Goal: Transaction & Acquisition: Purchase product/service

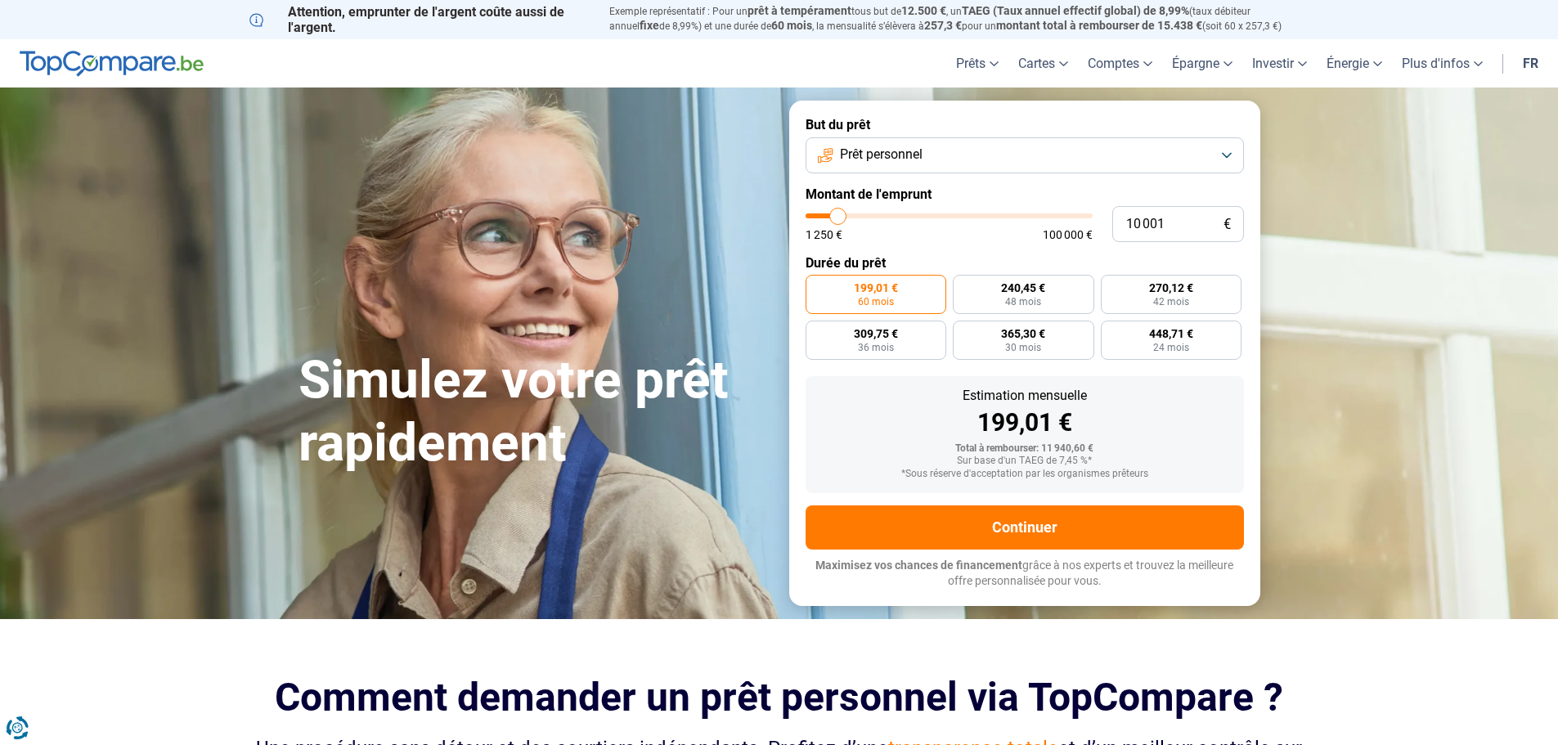
type input "9 750"
type input "9750"
type input "9 500"
type input "9500"
type input "9 750"
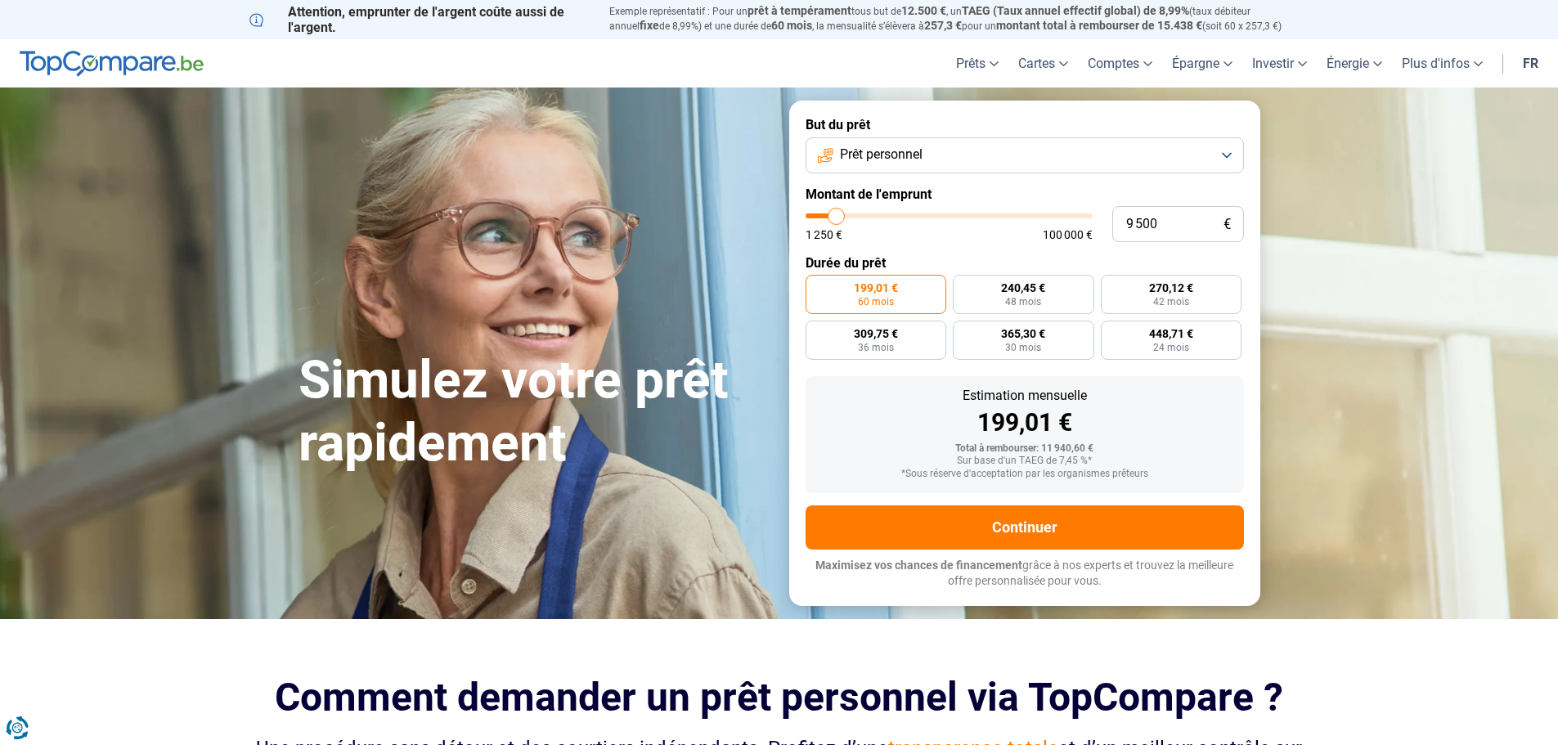
type input "9750"
type input "11 250"
type input "11250"
type input "13 500"
type input "13500"
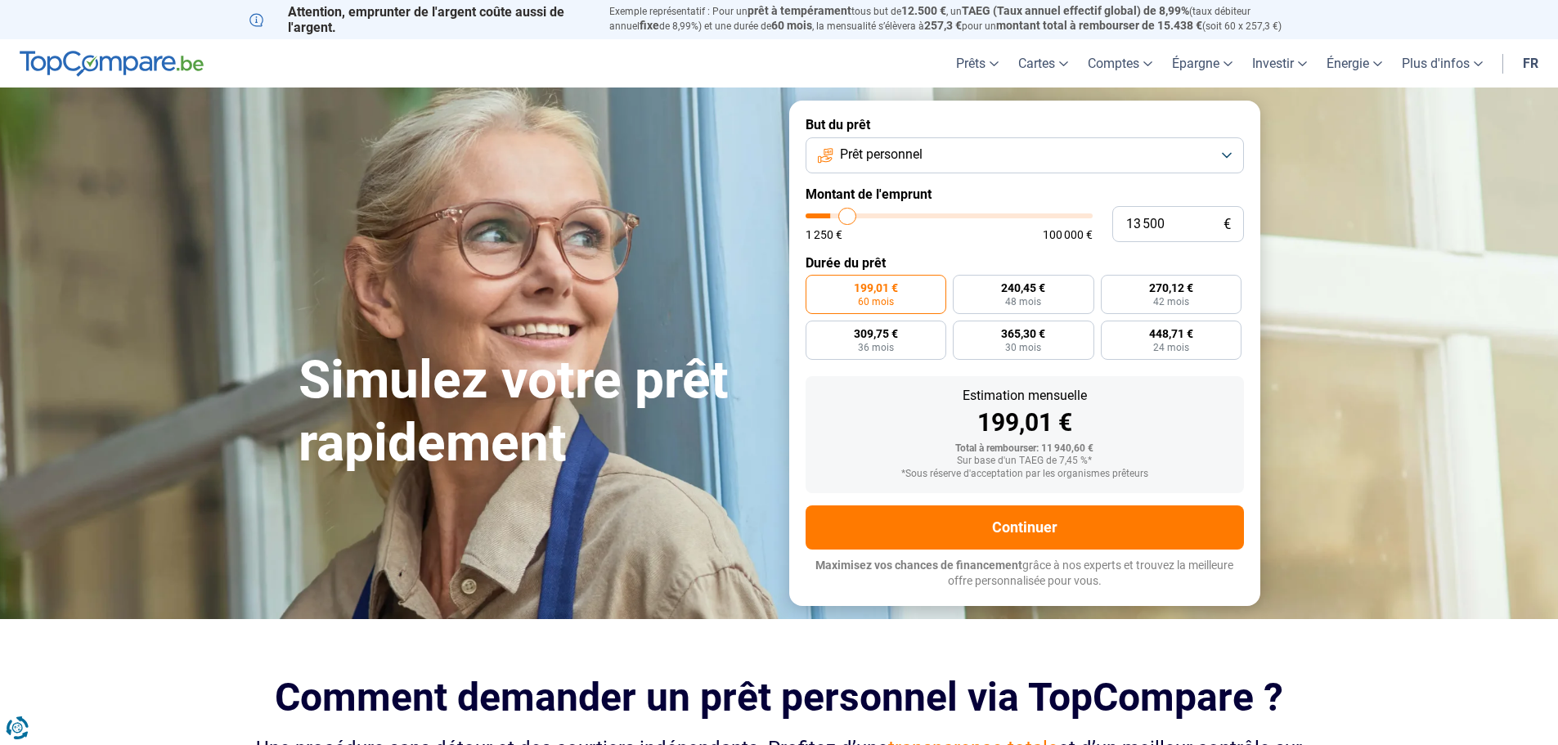
type input "15 000"
type input "15000"
type input "17 500"
type input "17500"
type input "20 500"
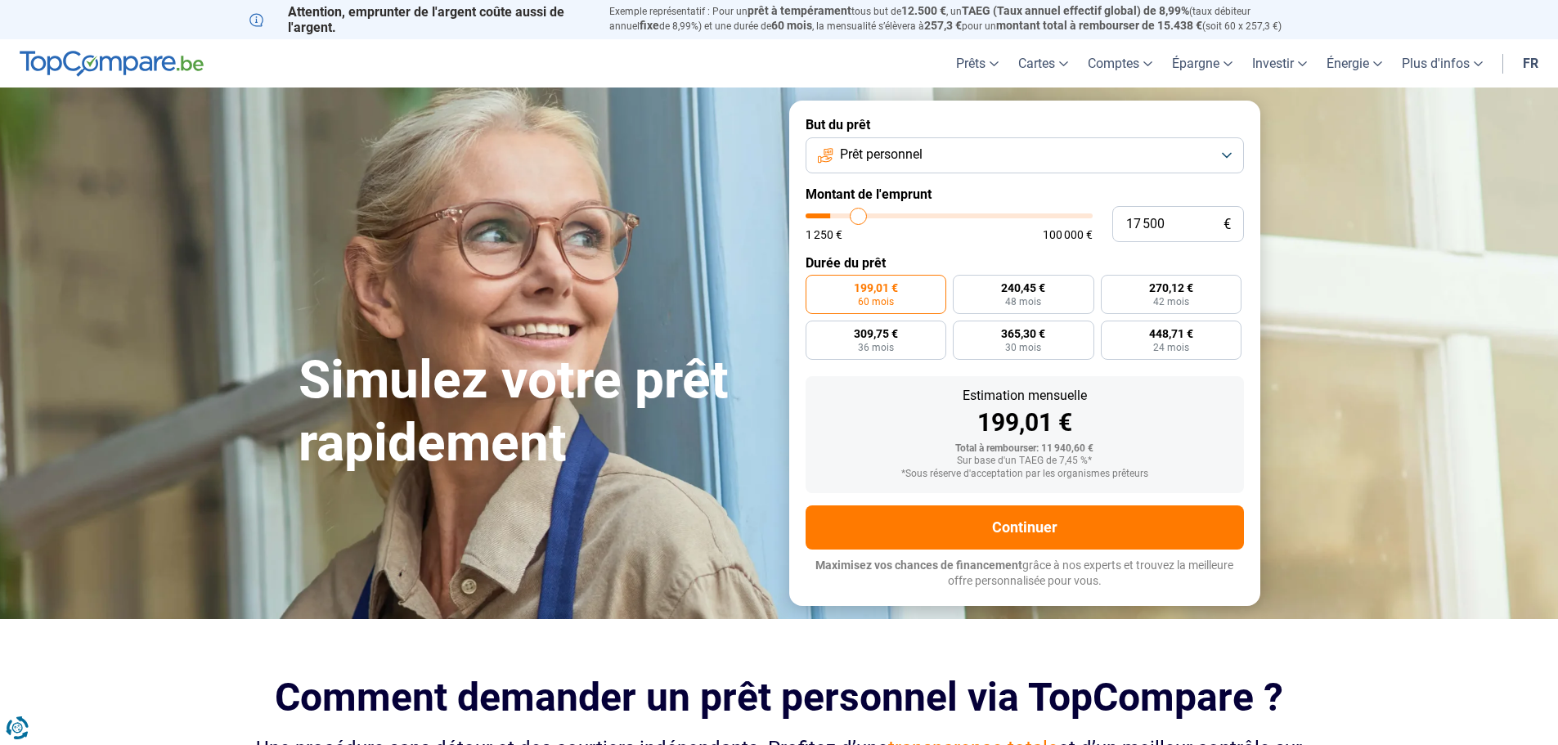
type input "20500"
type input "21 750"
type input "21750"
type input "23 000"
type input "23000"
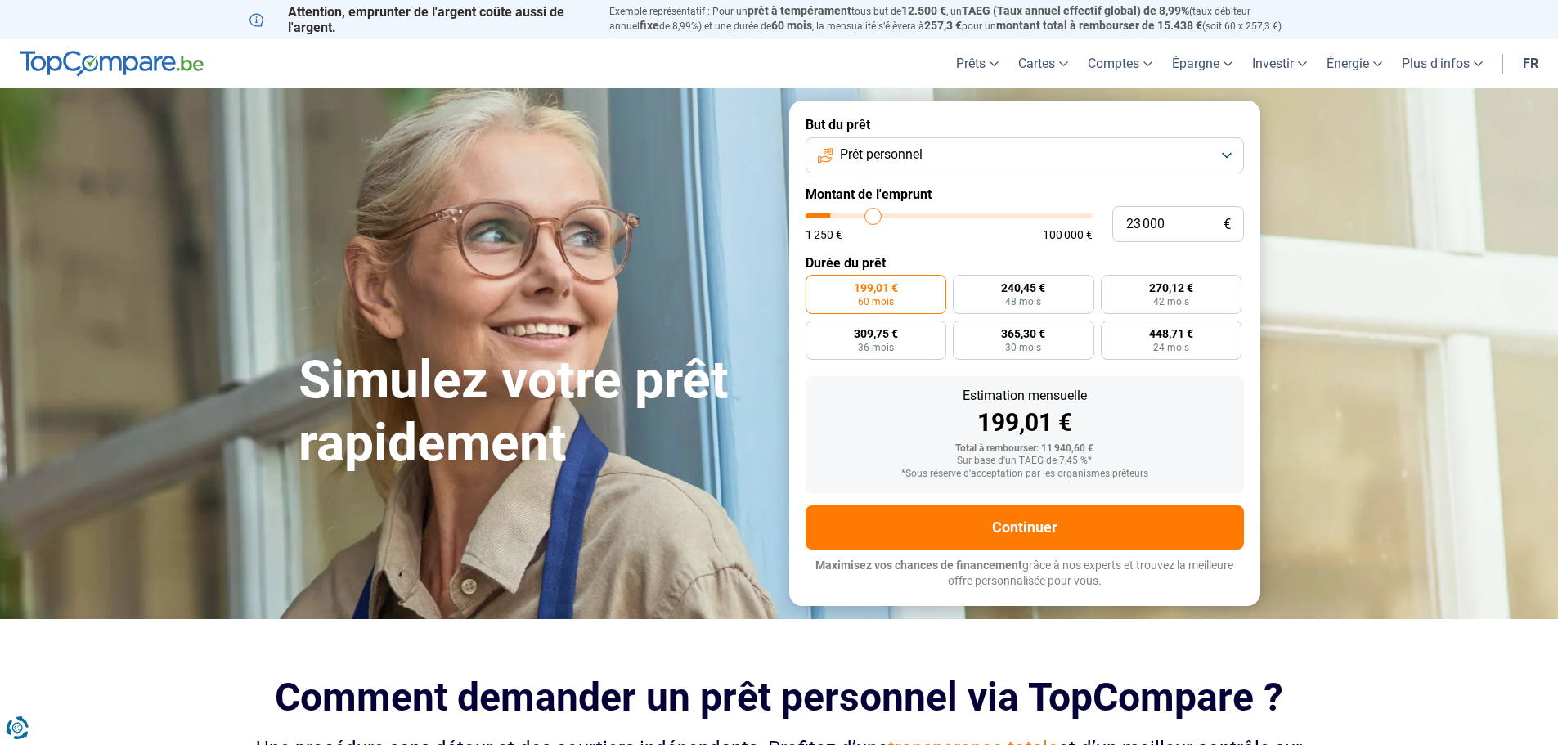
type input "24 500"
type input "24500"
type input "25 750"
type input "25750"
type input "26 750"
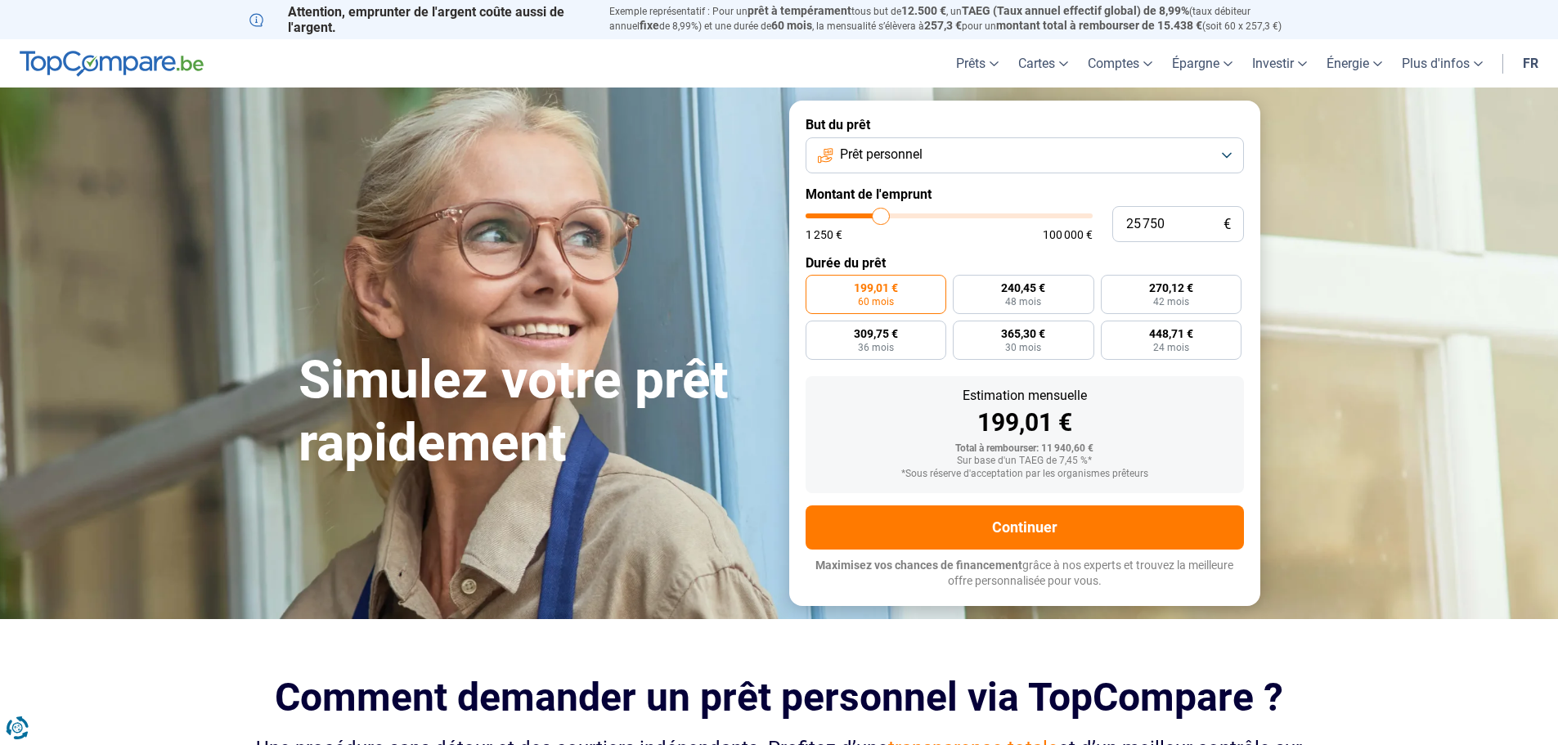
type input "26750"
type input "31 750"
type input "31750"
type input "34 750"
type input "34750"
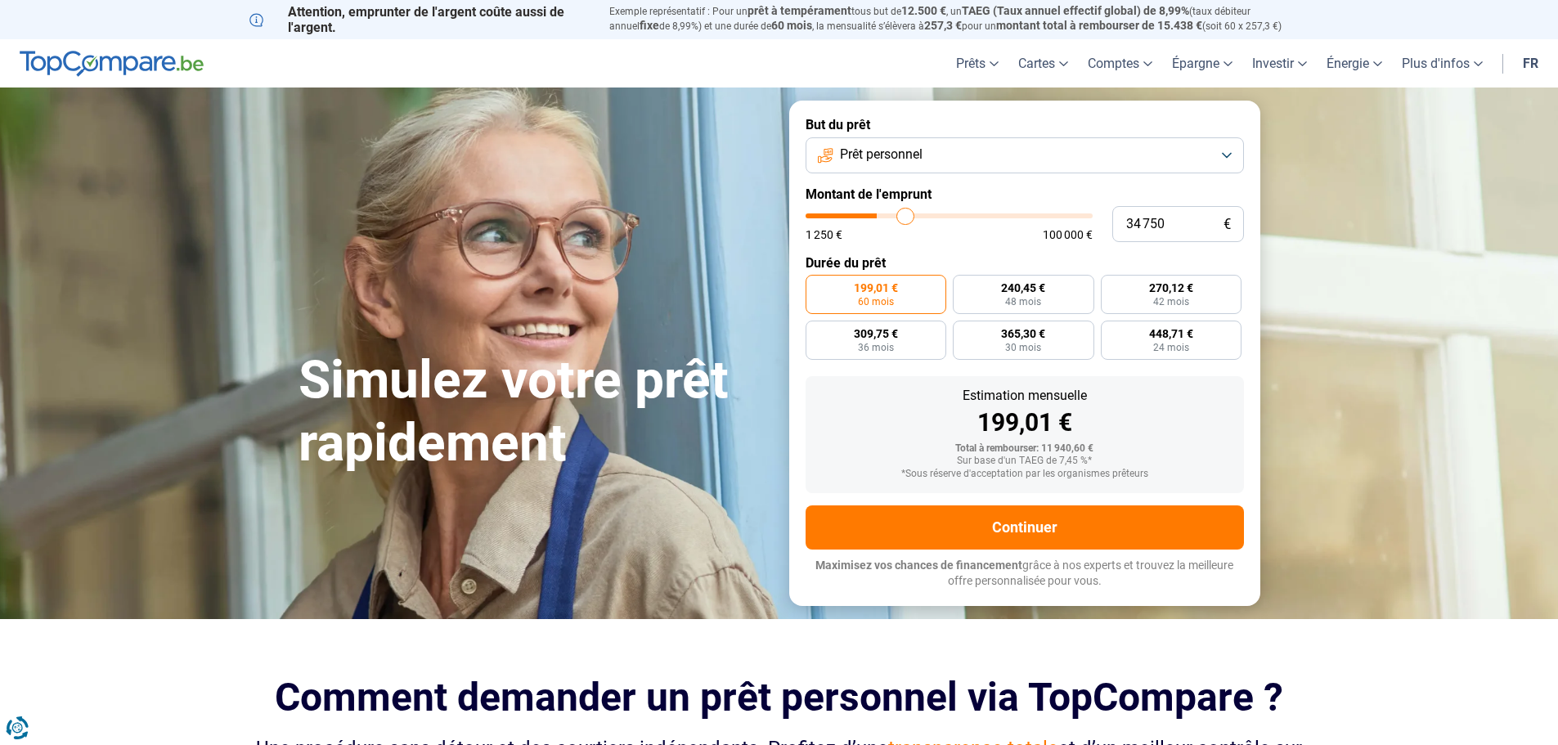
type input "38 250"
type input "38250"
type input "39 750"
type input "39750"
type input "41 000"
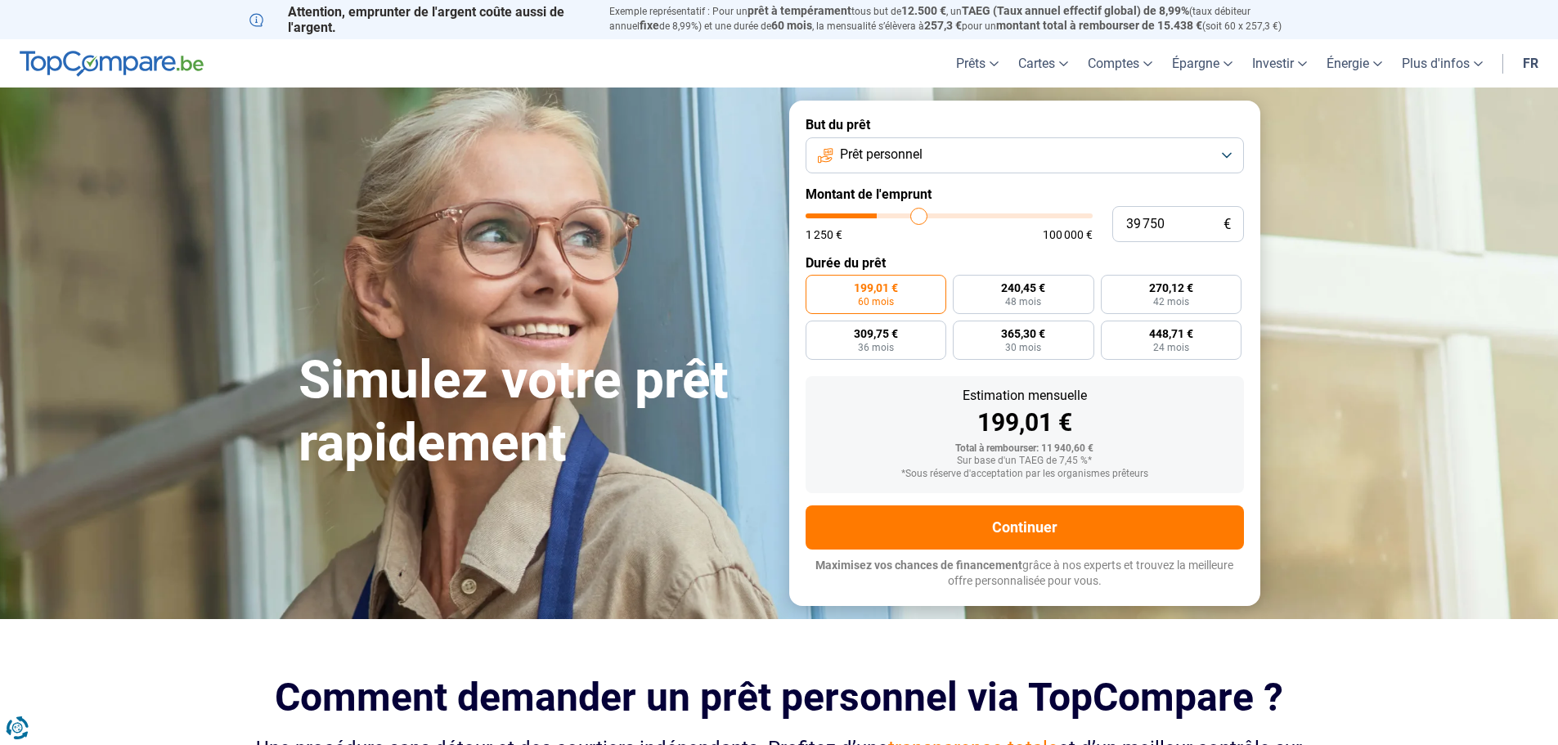
type input "41000"
type input "43 750"
type input "43750"
type input "47 250"
type input "47250"
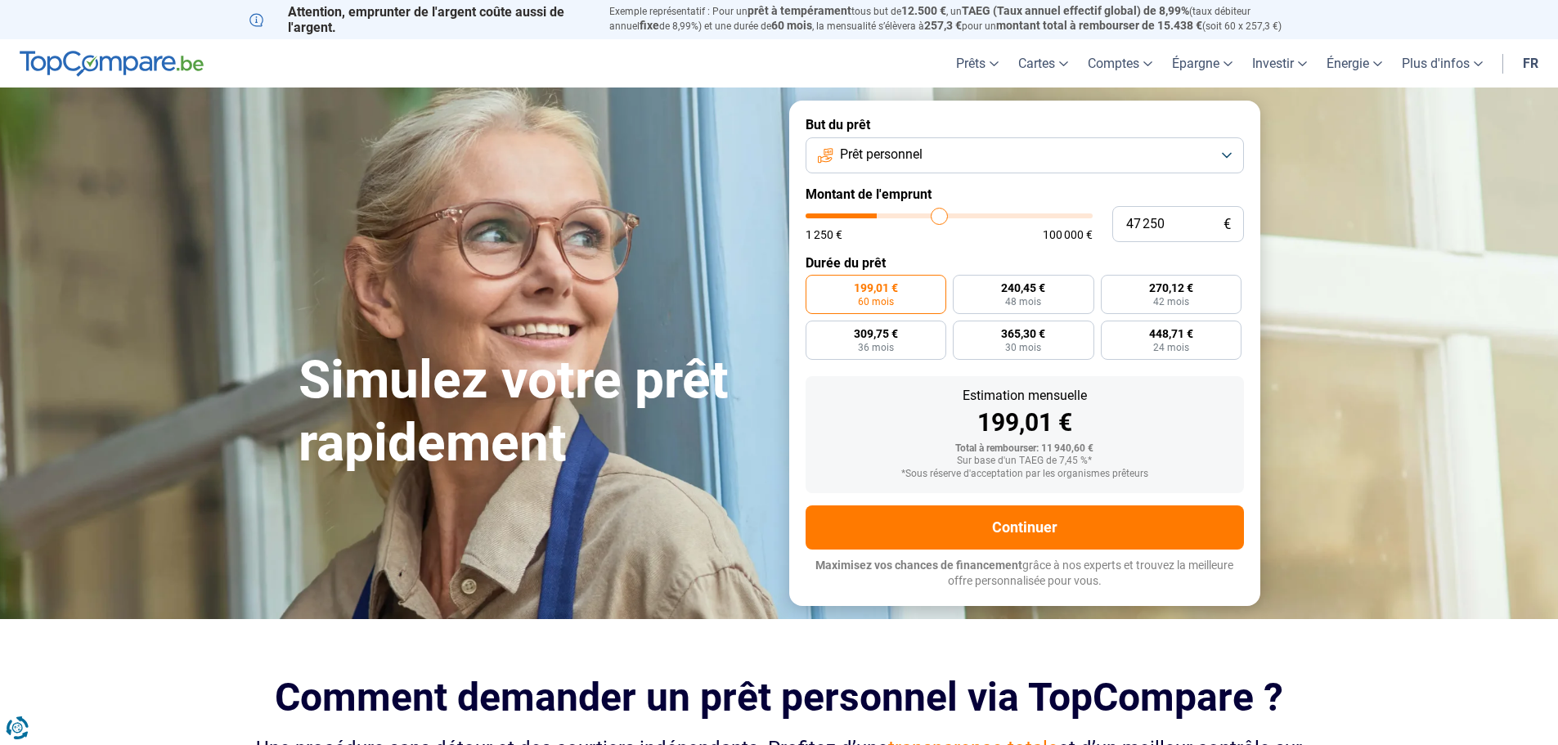
type input "48 750"
type input "48750"
type input "42 500"
type input "42500"
type input "40 000"
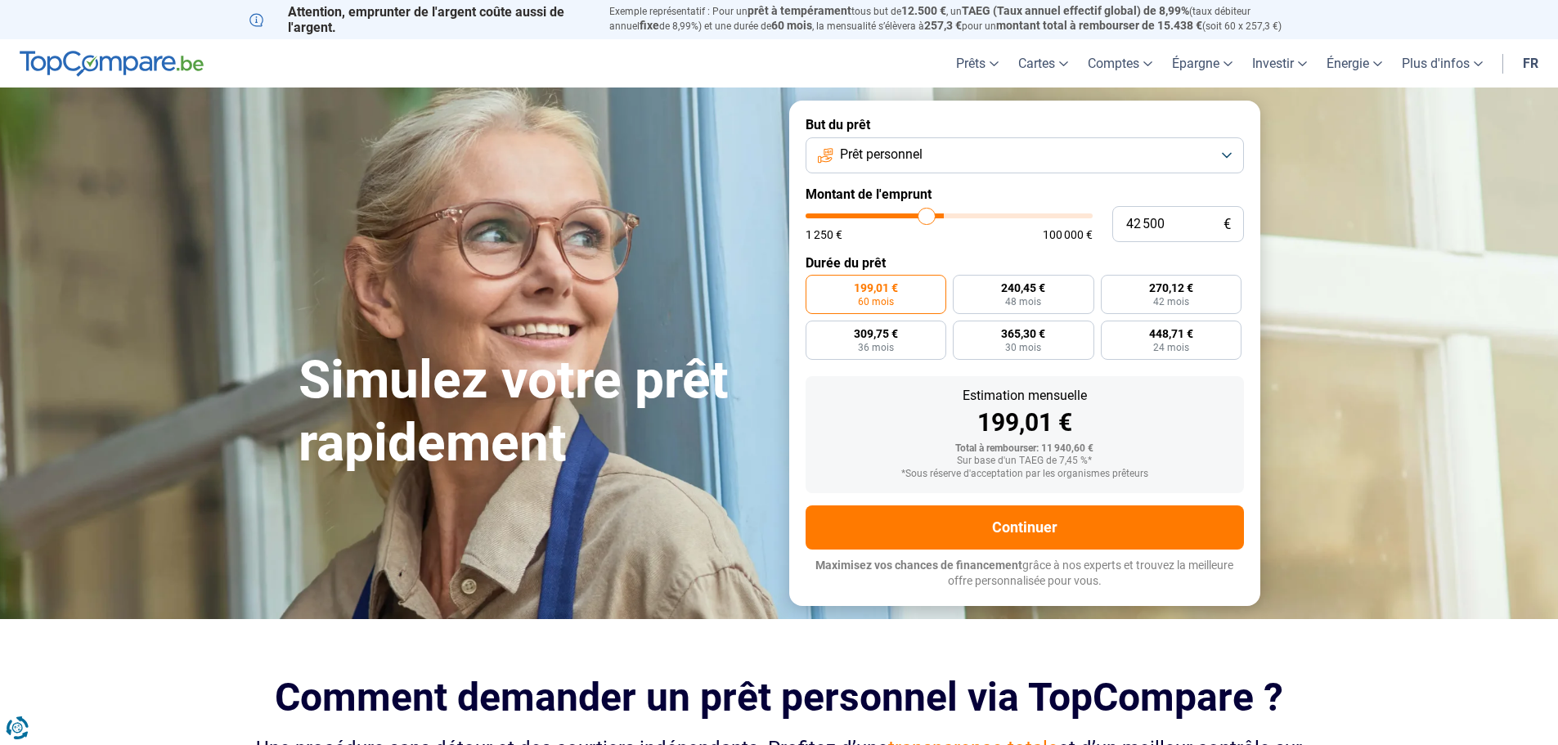
type input "40000"
type input "38 000"
type input "38000"
type input "33 750"
type input "33750"
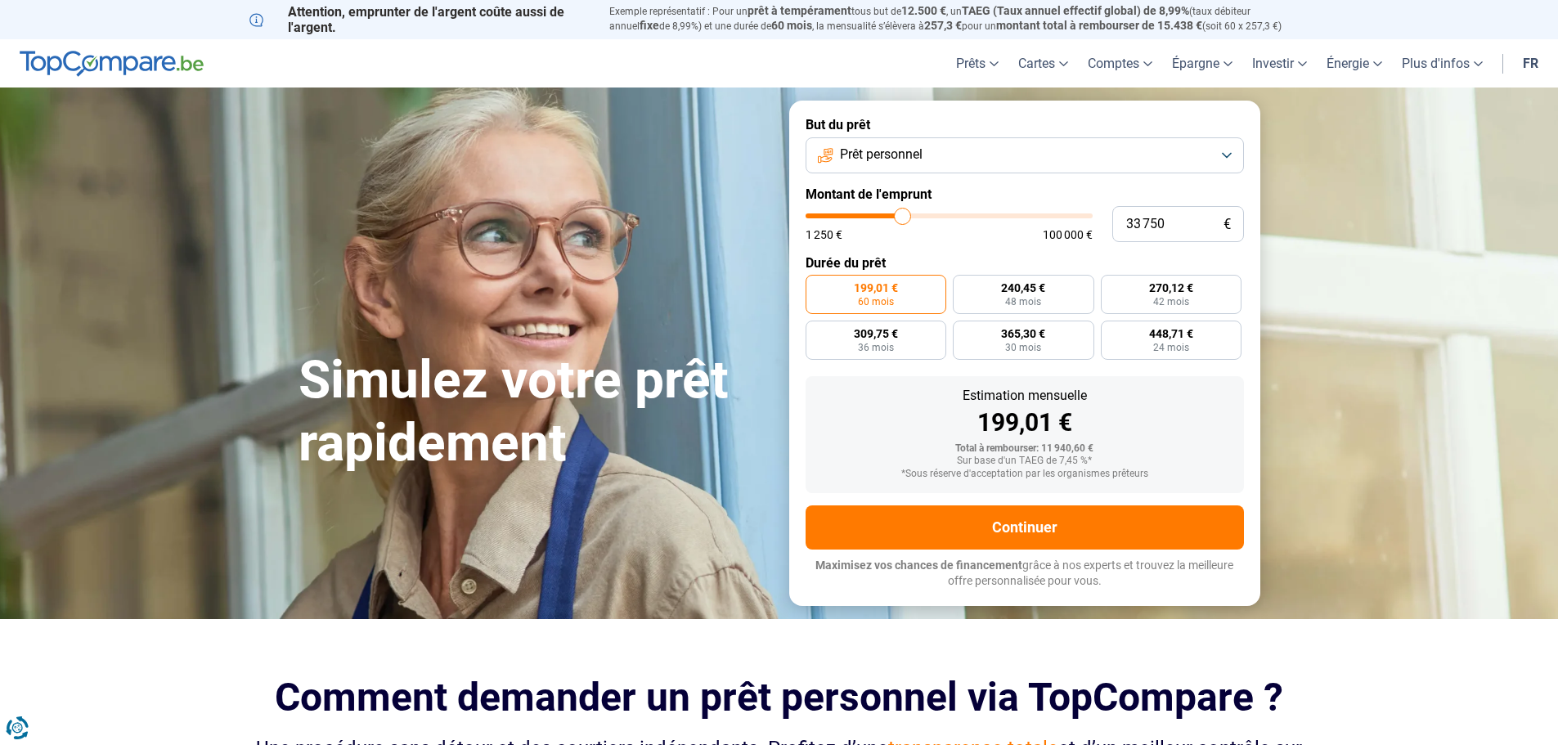
type input "24 750"
type input "24750"
type input "22 000"
type input "22000"
type input "20 000"
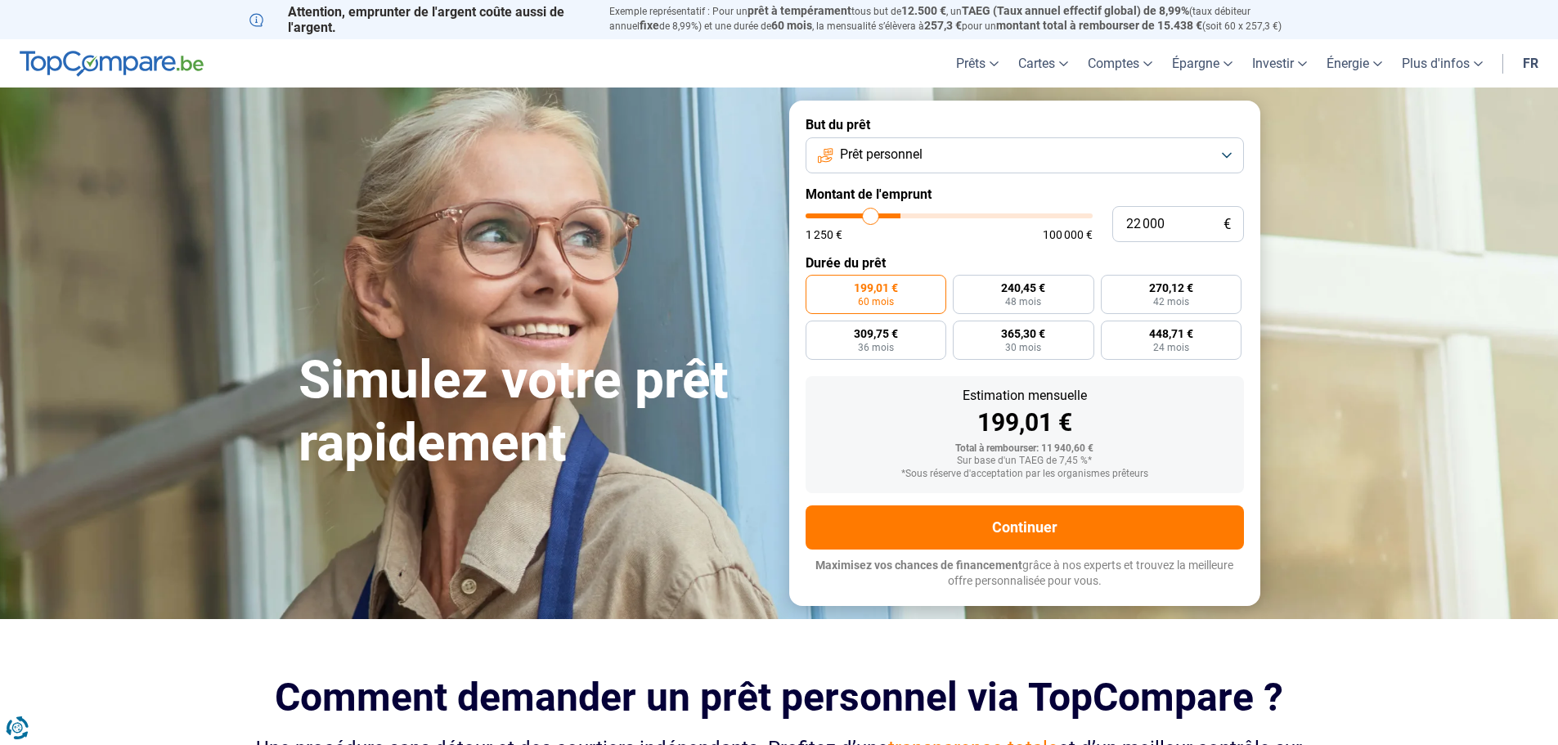
type input "20000"
type input "18 500"
type input "18500"
type input "15 000"
type input "15000"
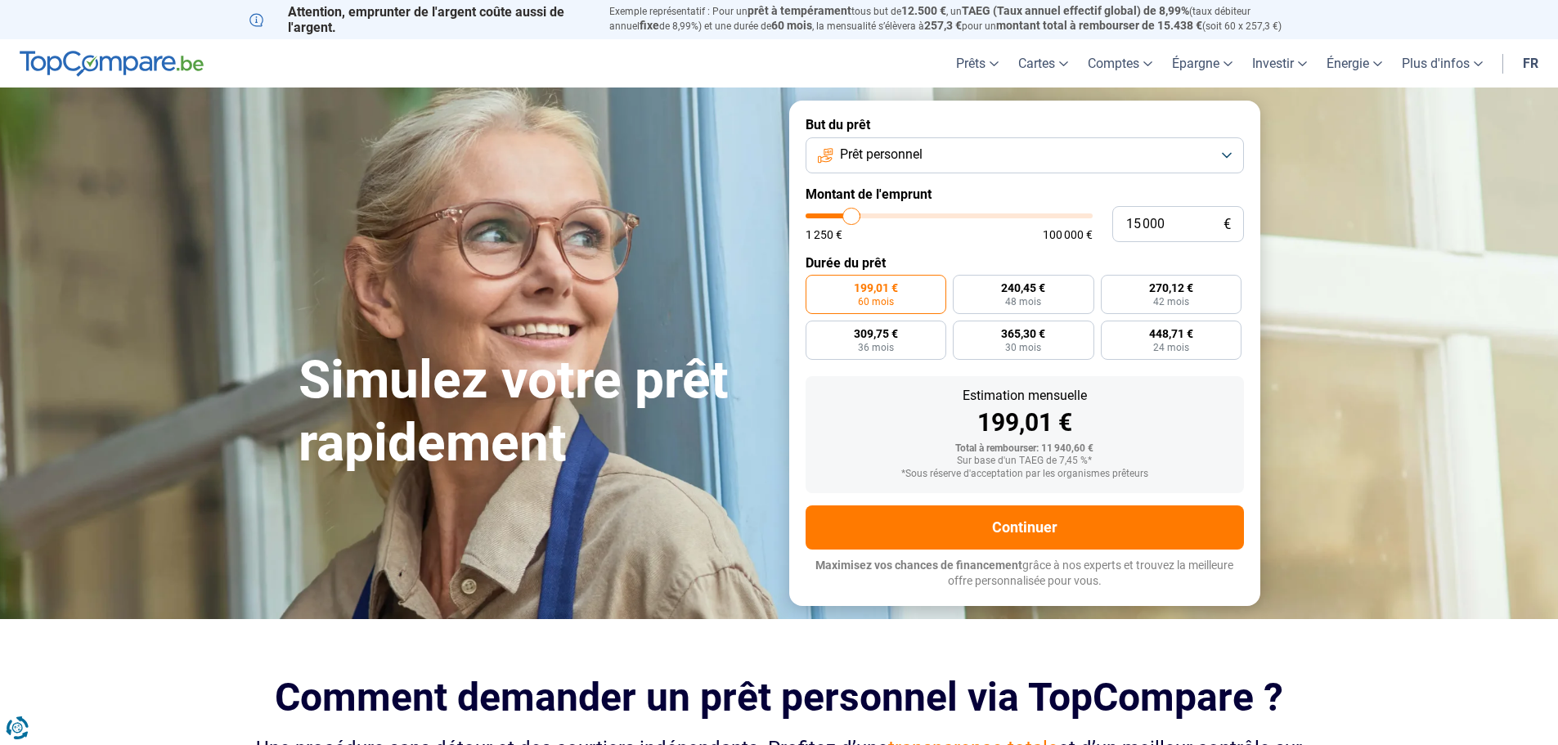
type input "7 000"
type input "7000"
type input "4 500"
type input "4500"
type input "3 500"
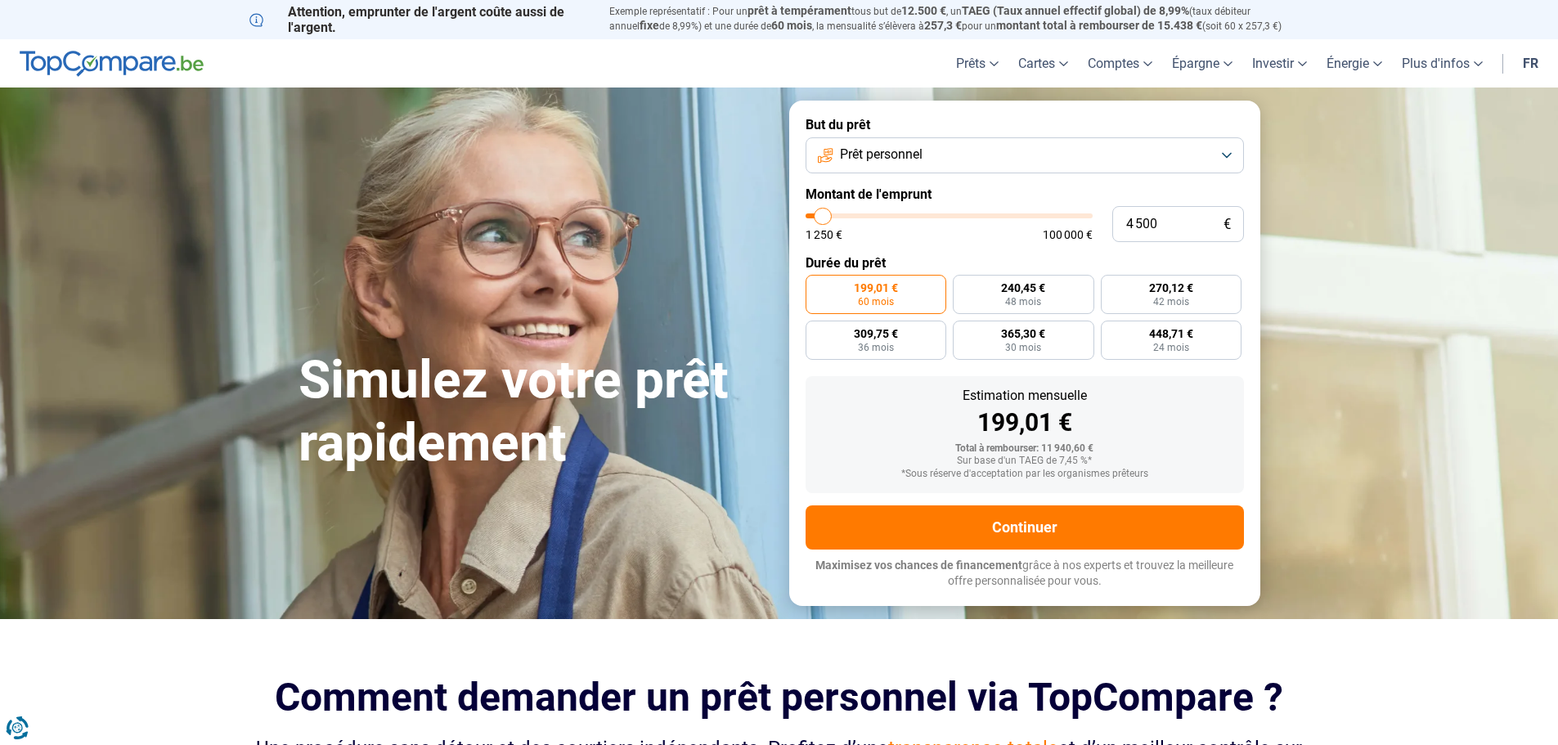
type input "3500"
type input "4 000"
type input "4000"
type input "5 250"
type input "5250"
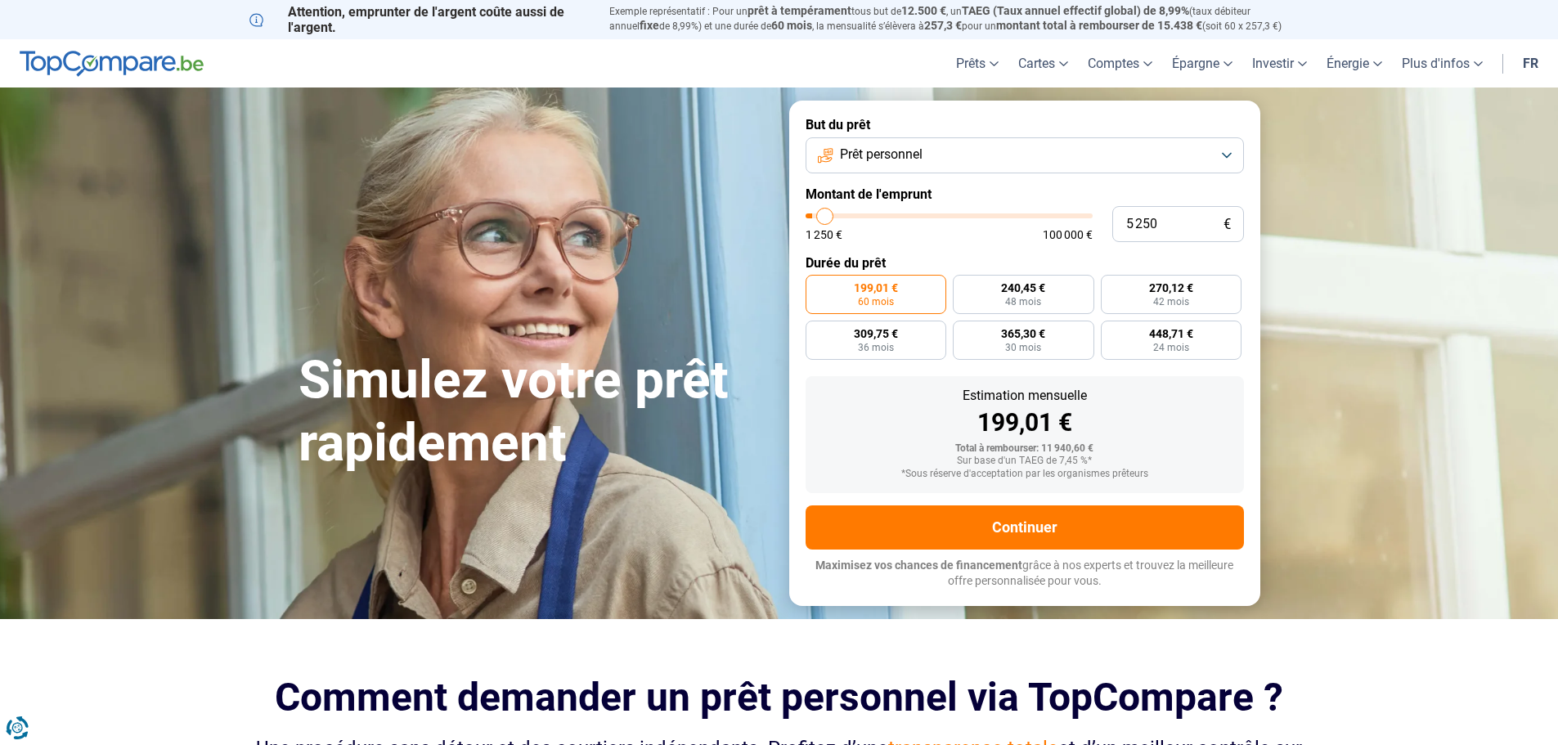
type input "6 000"
type input "6000"
type input "7 500"
type input "7500"
type input "9 000"
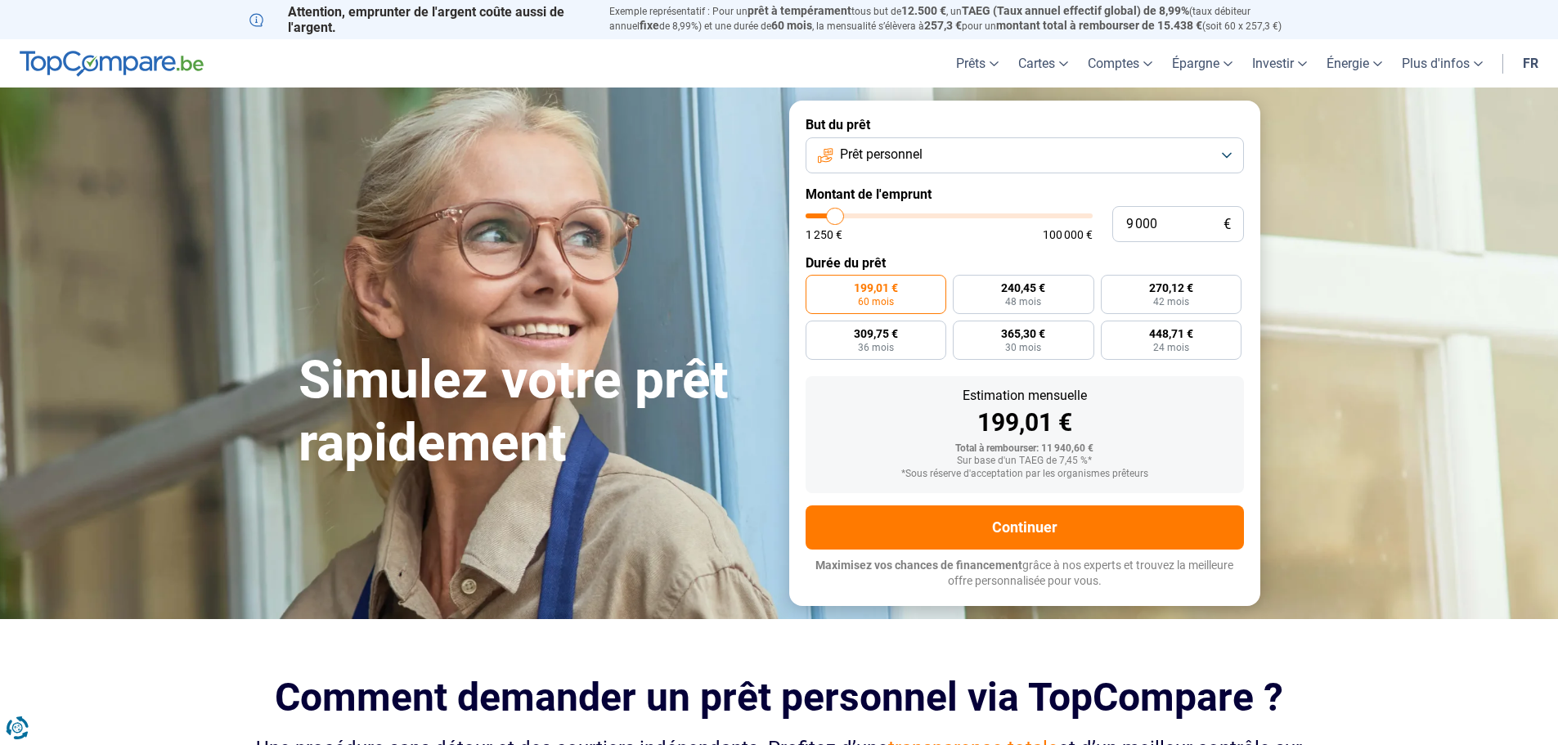
drag, startPoint x: 837, startPoint y: 220, endPoint x: 836, endPoint y: 206, distance: 14.0
type input "9000"
click at [836, 213] on input "range" at bounding box center [948, 215] width 287 height 5
radio input "true"
click at [828, 213] on input "range" at bounding box center [948, 215] width 287 height 5
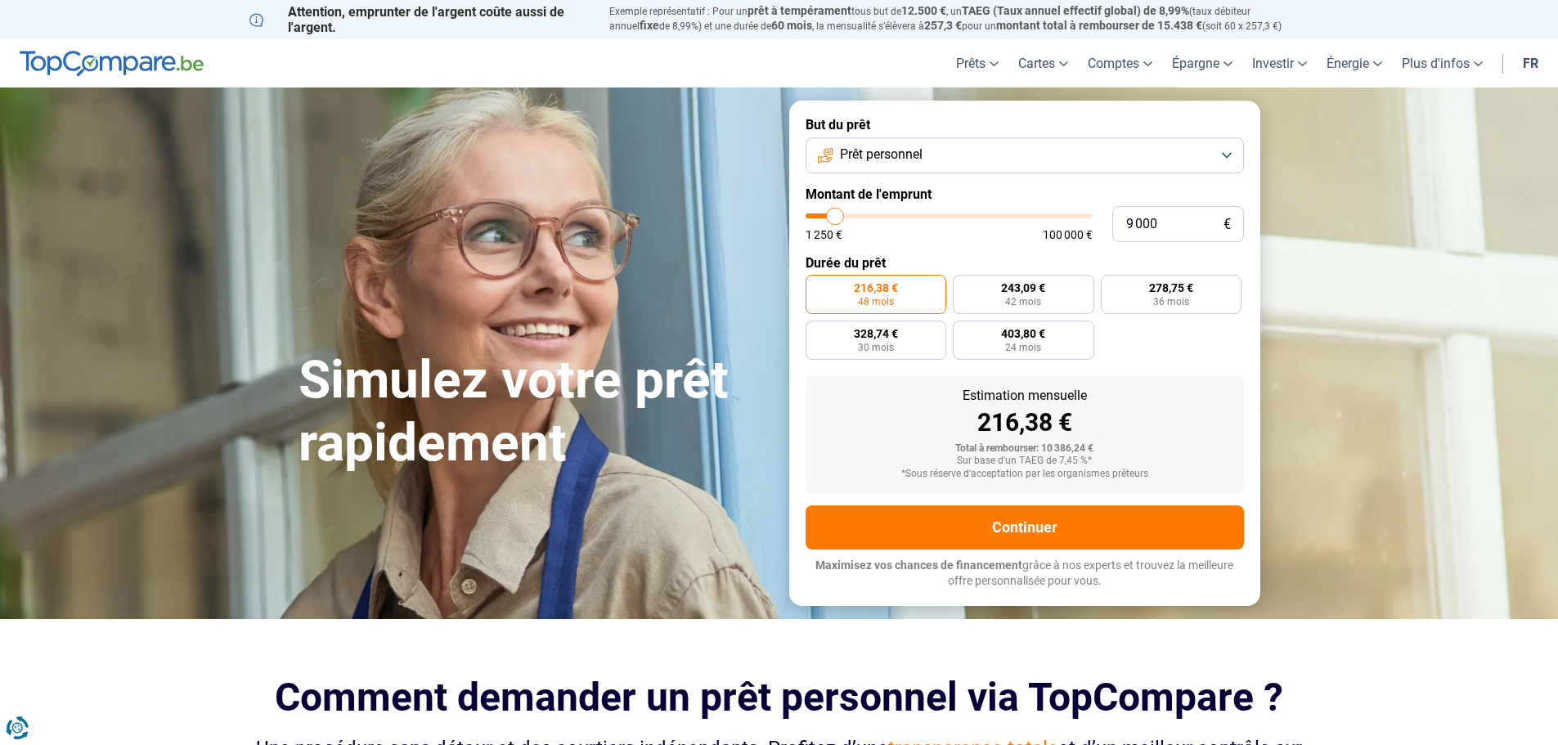
type input "4 500"
type input "4500"
click at [823, 213] on input "range" at bounding box center [948, 215] width 287 height 5
radio input "true"
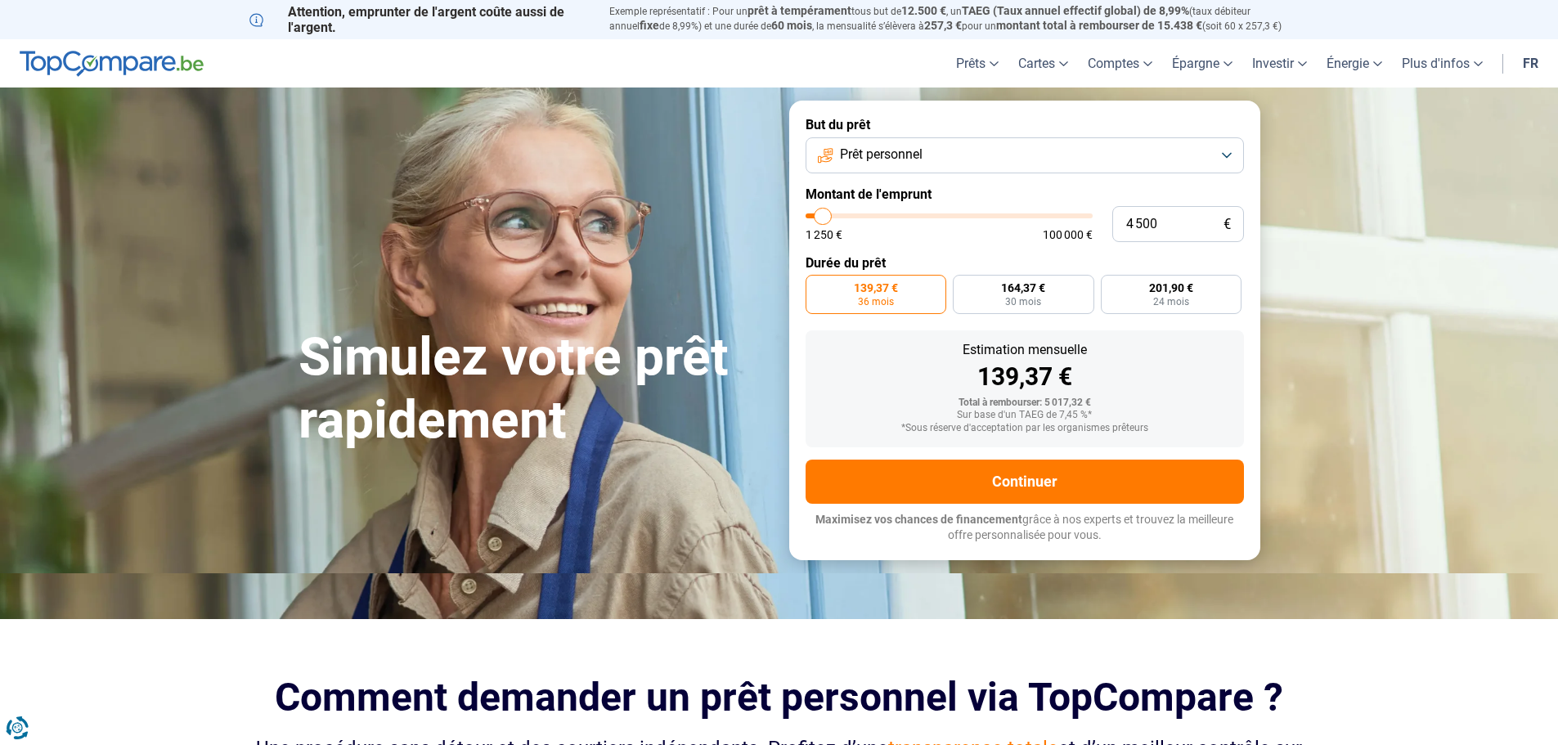
type input "2 500"
type input "2500"
type input "4 250"
type input "4250"
type input "5 500"
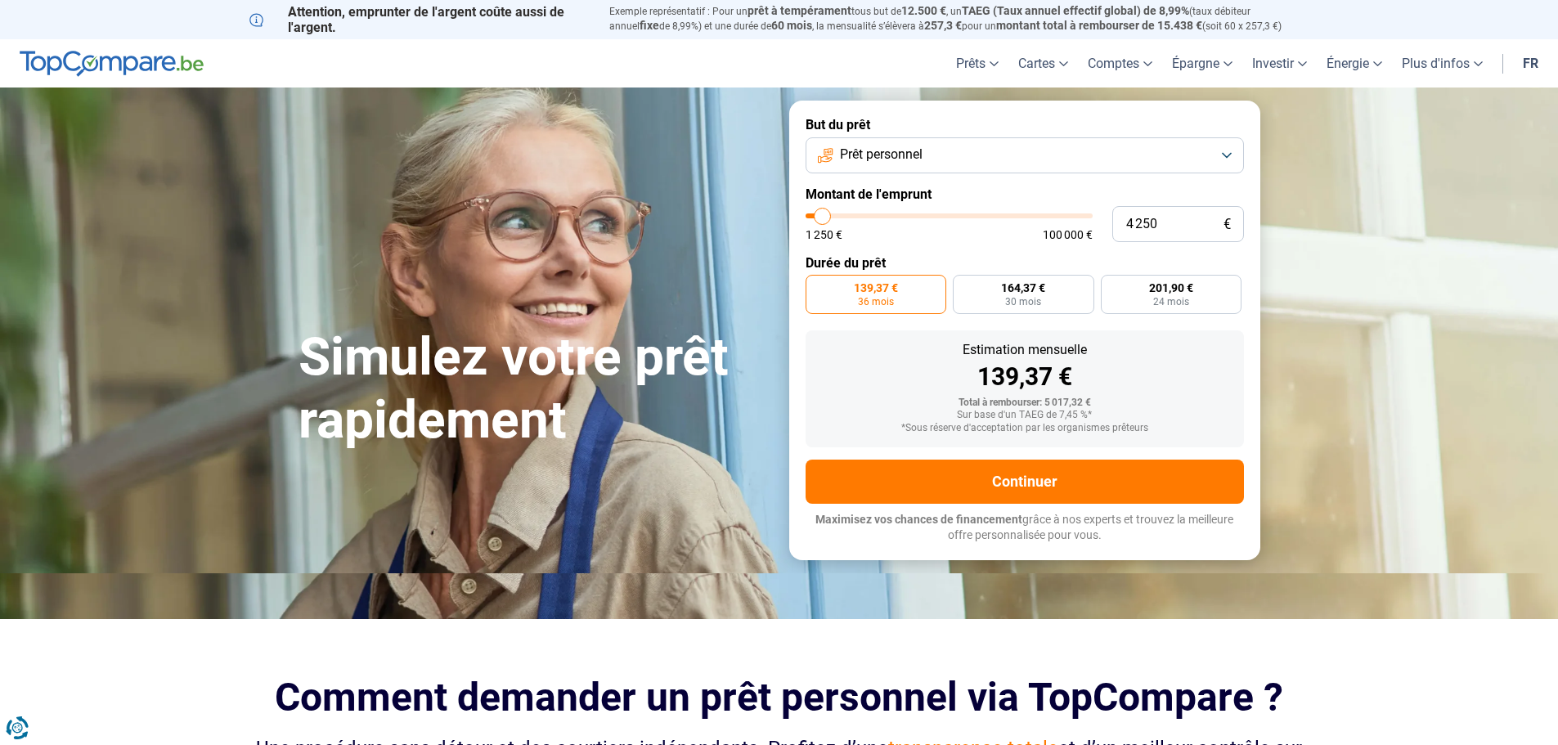
type input "5500"
type input "10 000"
type input "10000"
type input "14 000"
type input "14000"
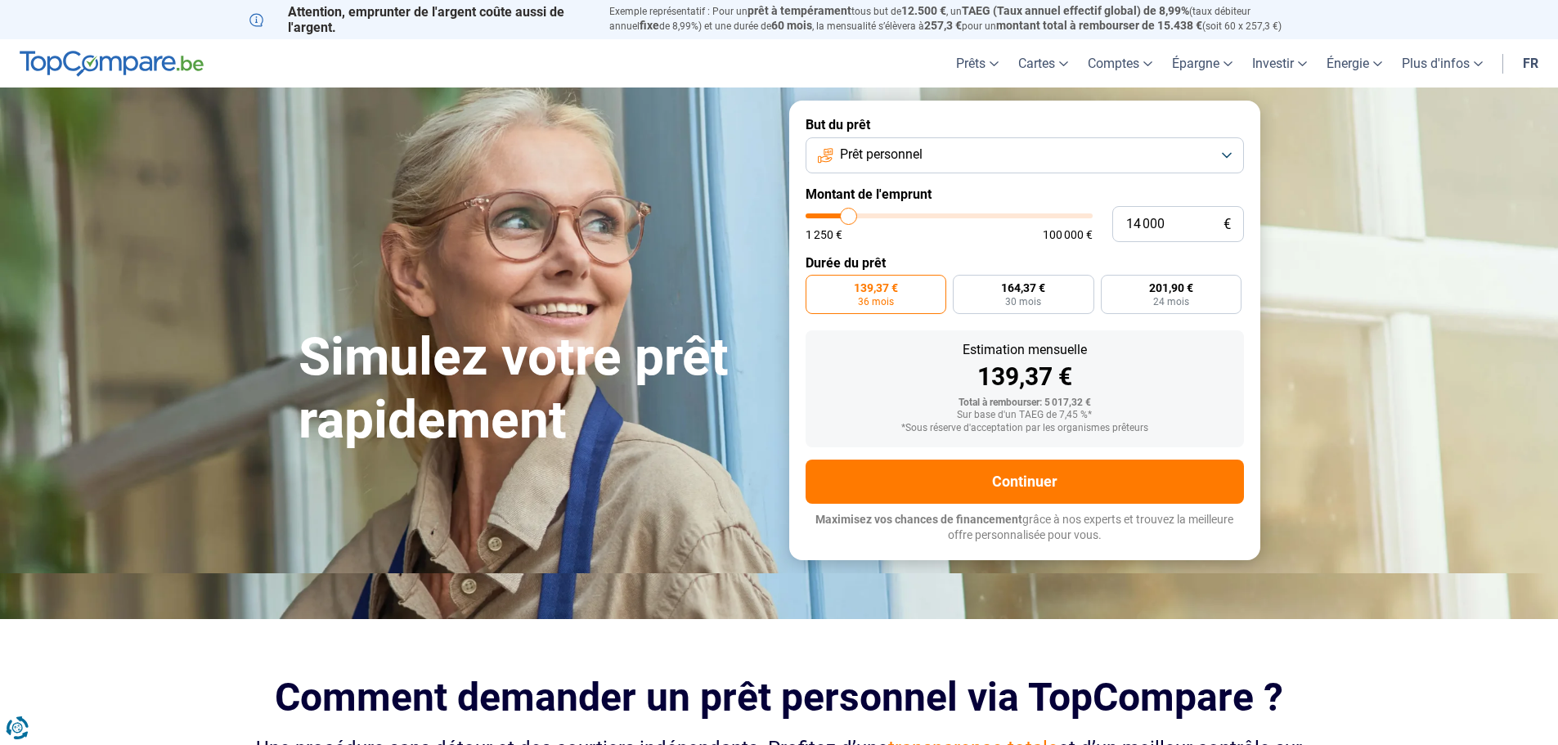
type input "14 250"
type input "14250"
type input "13 250"
type input "13250"
type input "11 250"
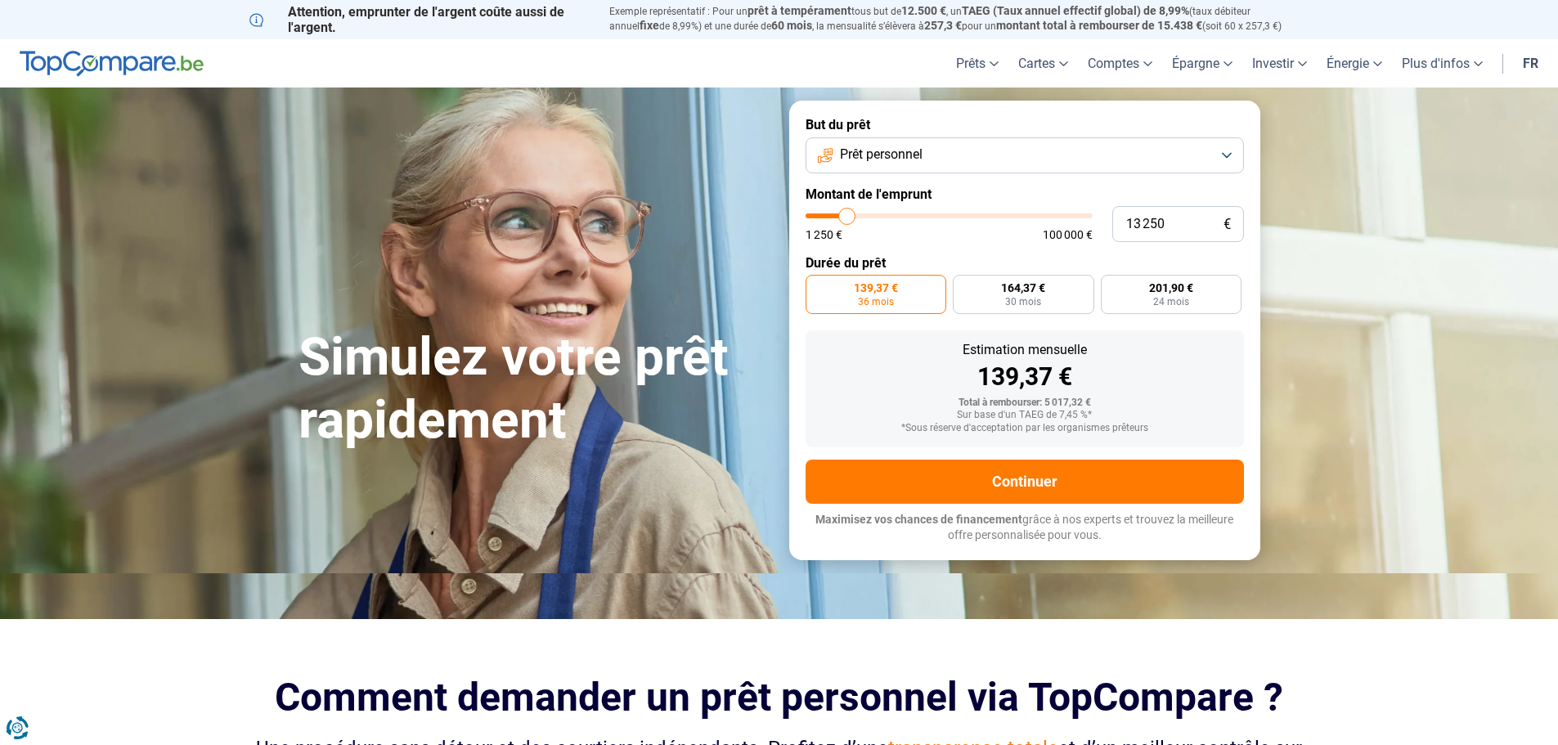
type input "11250"
type input "9 750"
type input "9750"
type input "7 000"
type input "7000"
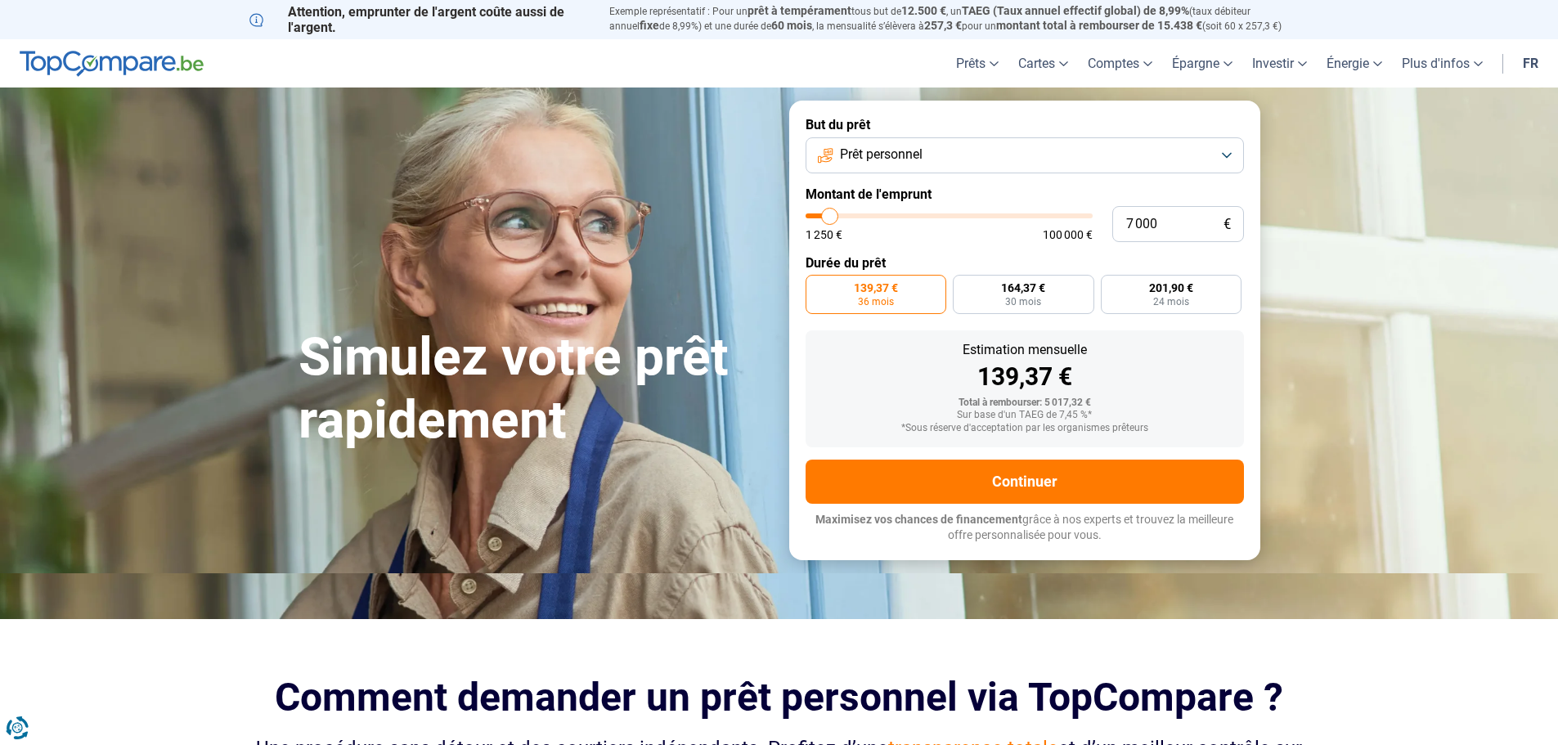
type input "4 250"
type input "4250"
type input "5 500"
type input "5500"
type input "6 500"
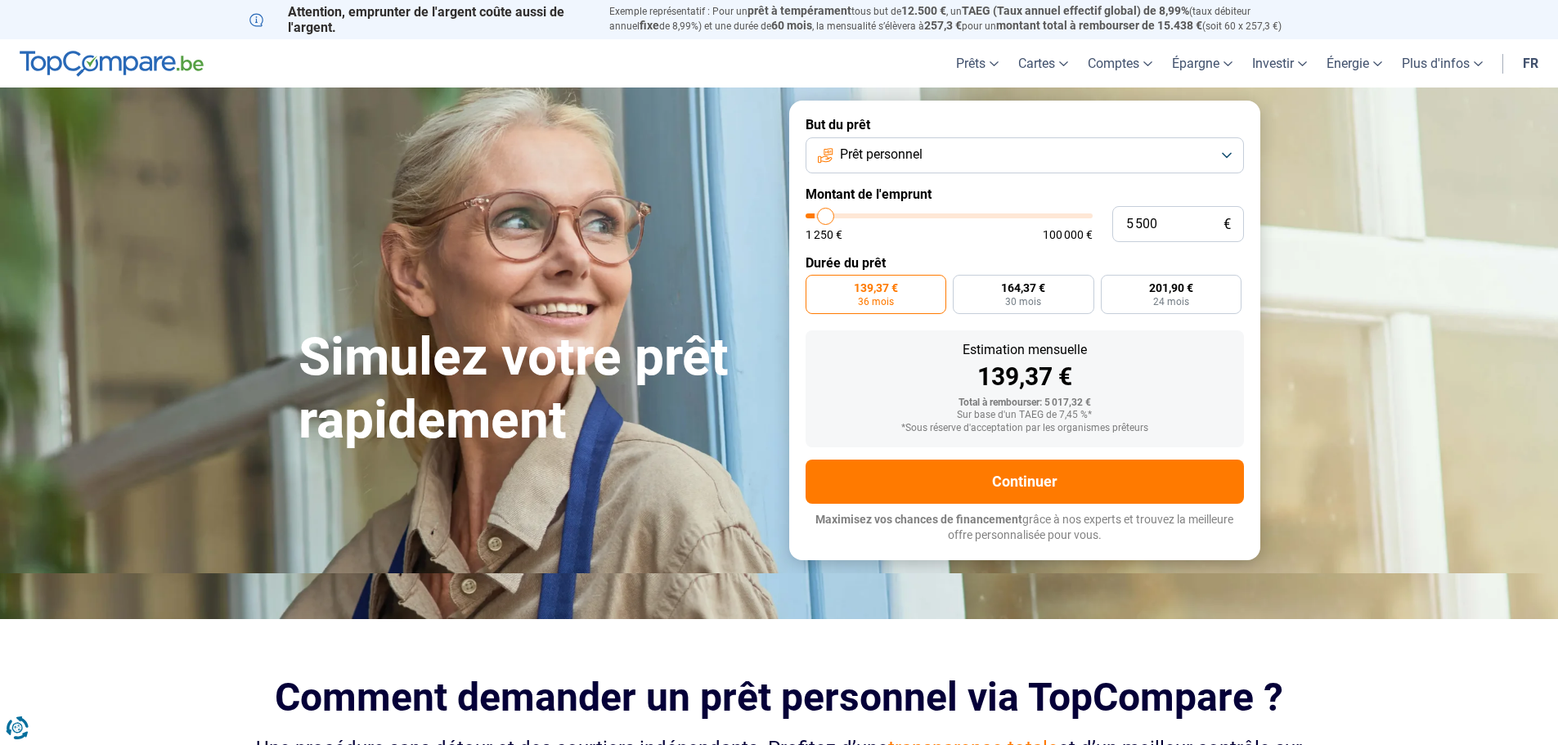
type input "6500"
type input "7 500"
type input "7500"
type input "8 750"
type input "8750"
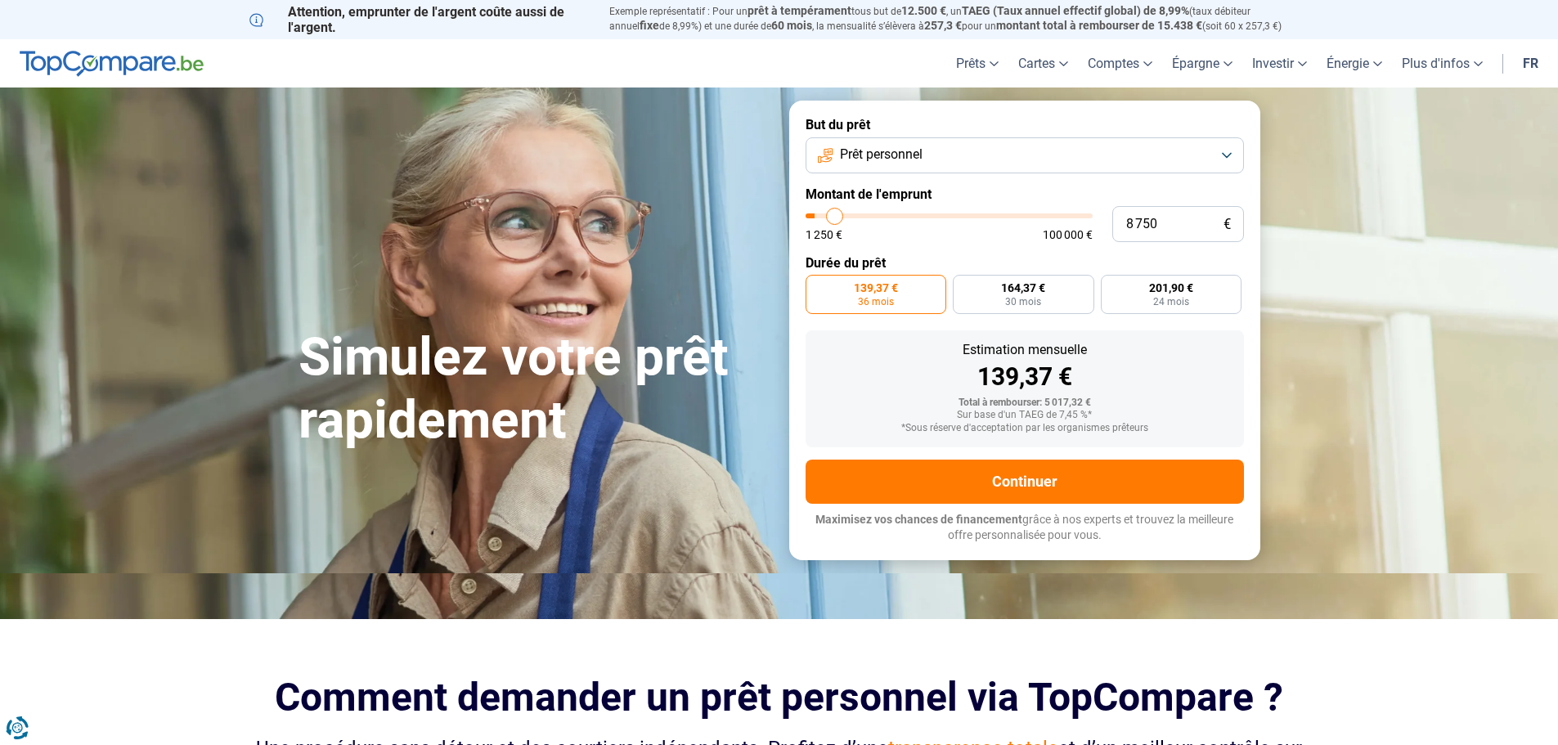
type input "10 250"
type input "10250"
type input "11 500"
type input "11500"
type input "10 250"
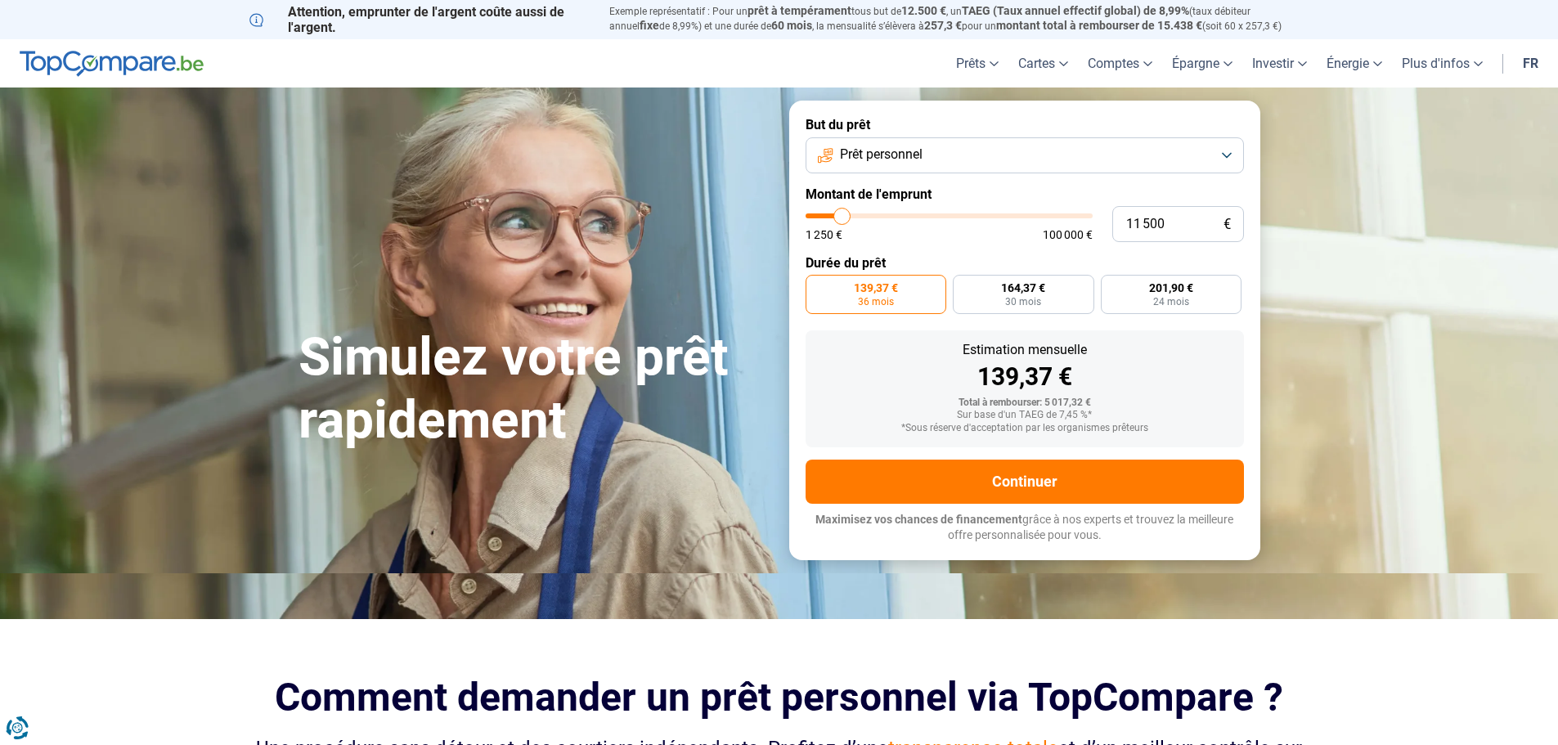
type input "10250"
type input "9 500"
type input "9500"
type input "6 750"
type input "6750"
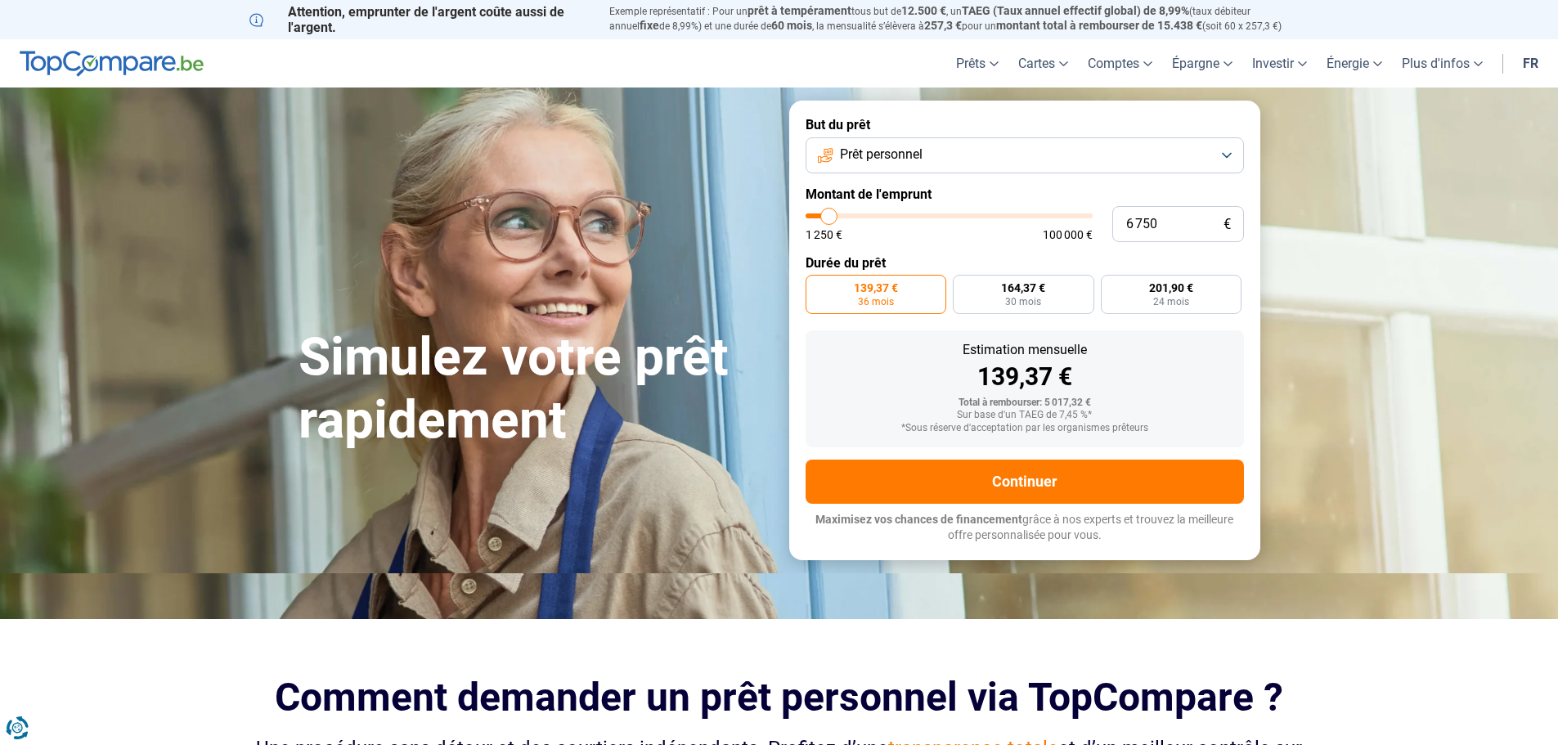
type input "5 500"
type input "5500"
type input "4 000"
type input "4000"
type input "4 500"
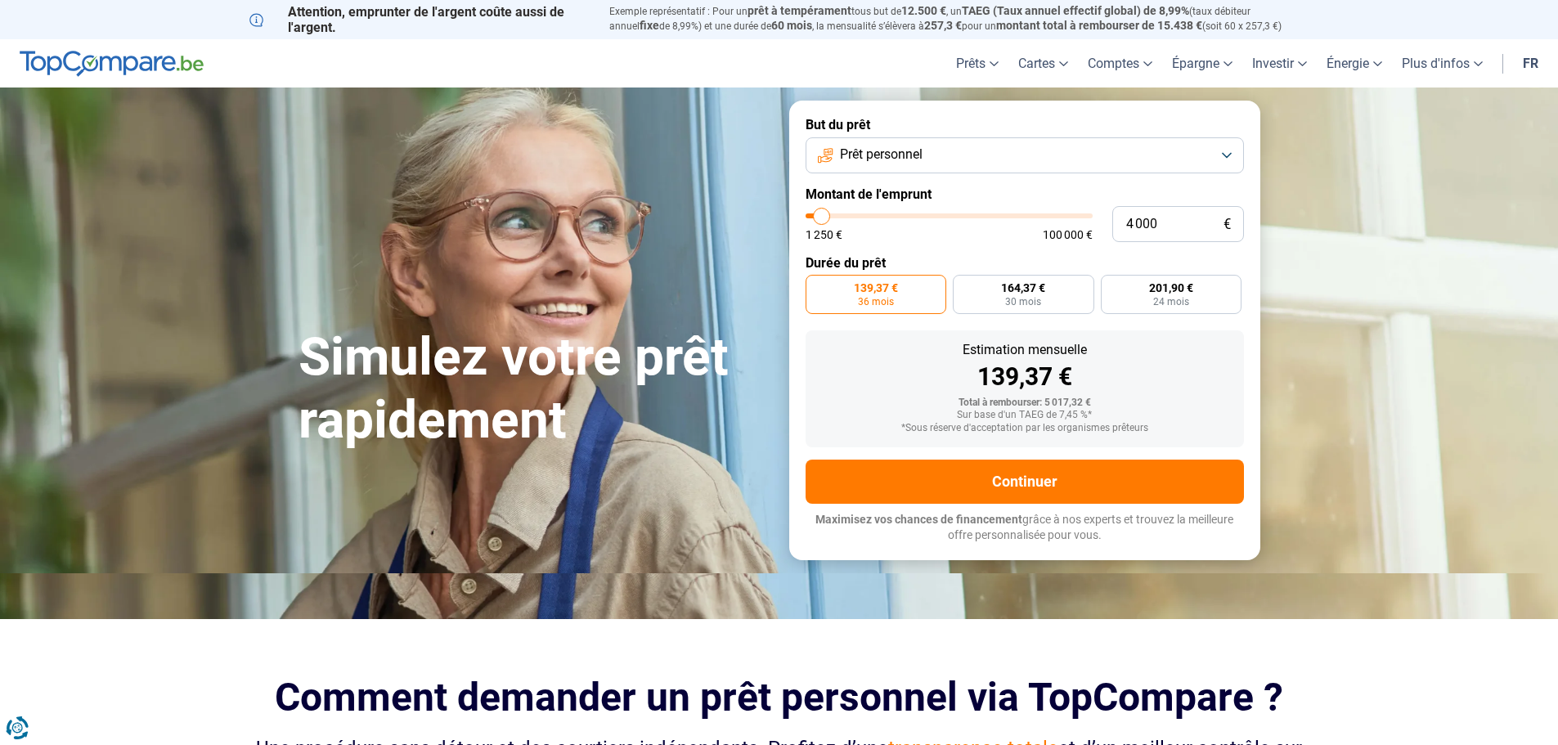
type input "4500"
type input "5 500"
drag, startPoint x: 817, startPoint y: 214, endPoint x: 826, endPoint y: 215, distance: 9.0
type input "5500"
click at [826, 215] on input "range" at bounding box center [948, 215] width 287 height 5
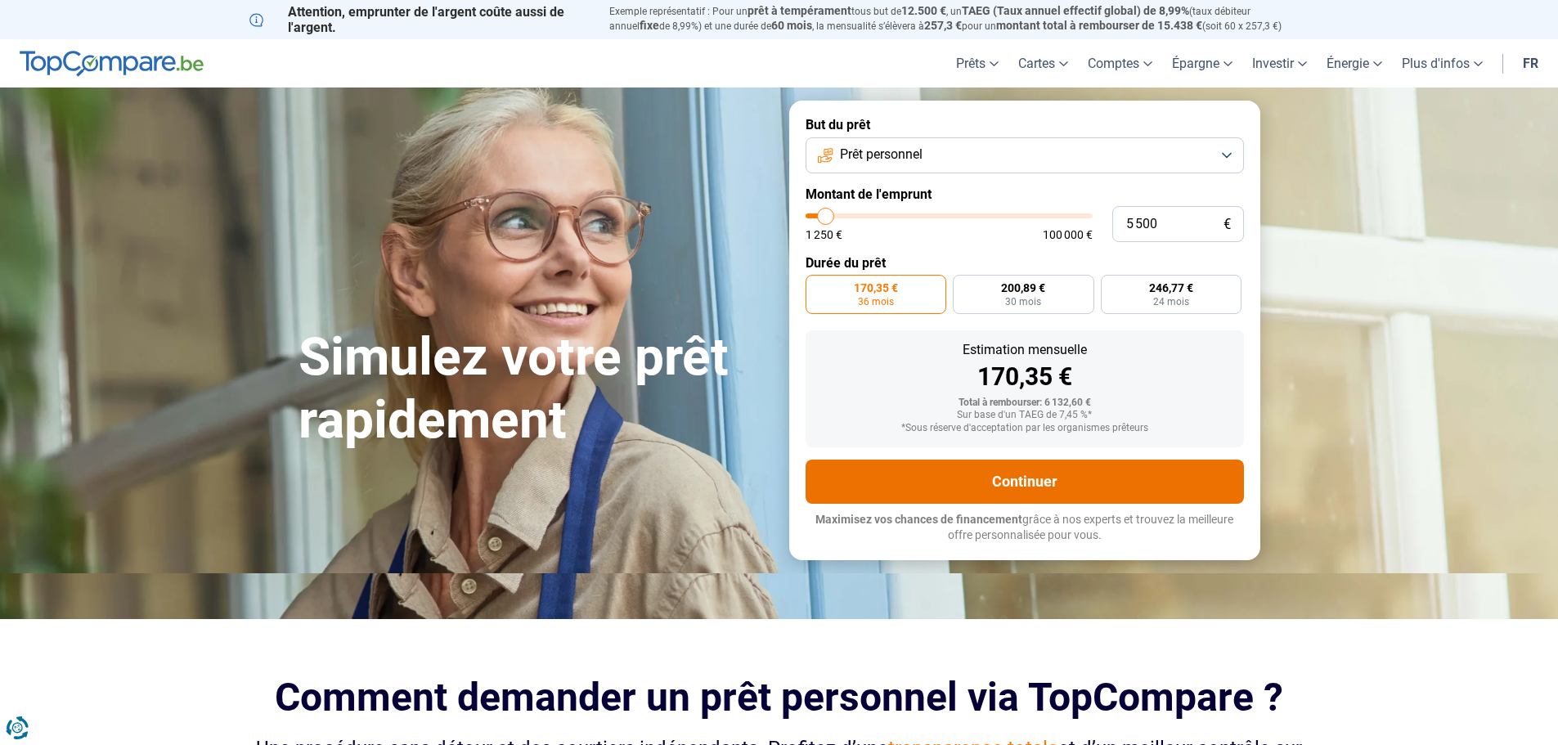
click at [1047, 472] on button "Continuer" at bounding box center [1024, 482] width 438 height 44
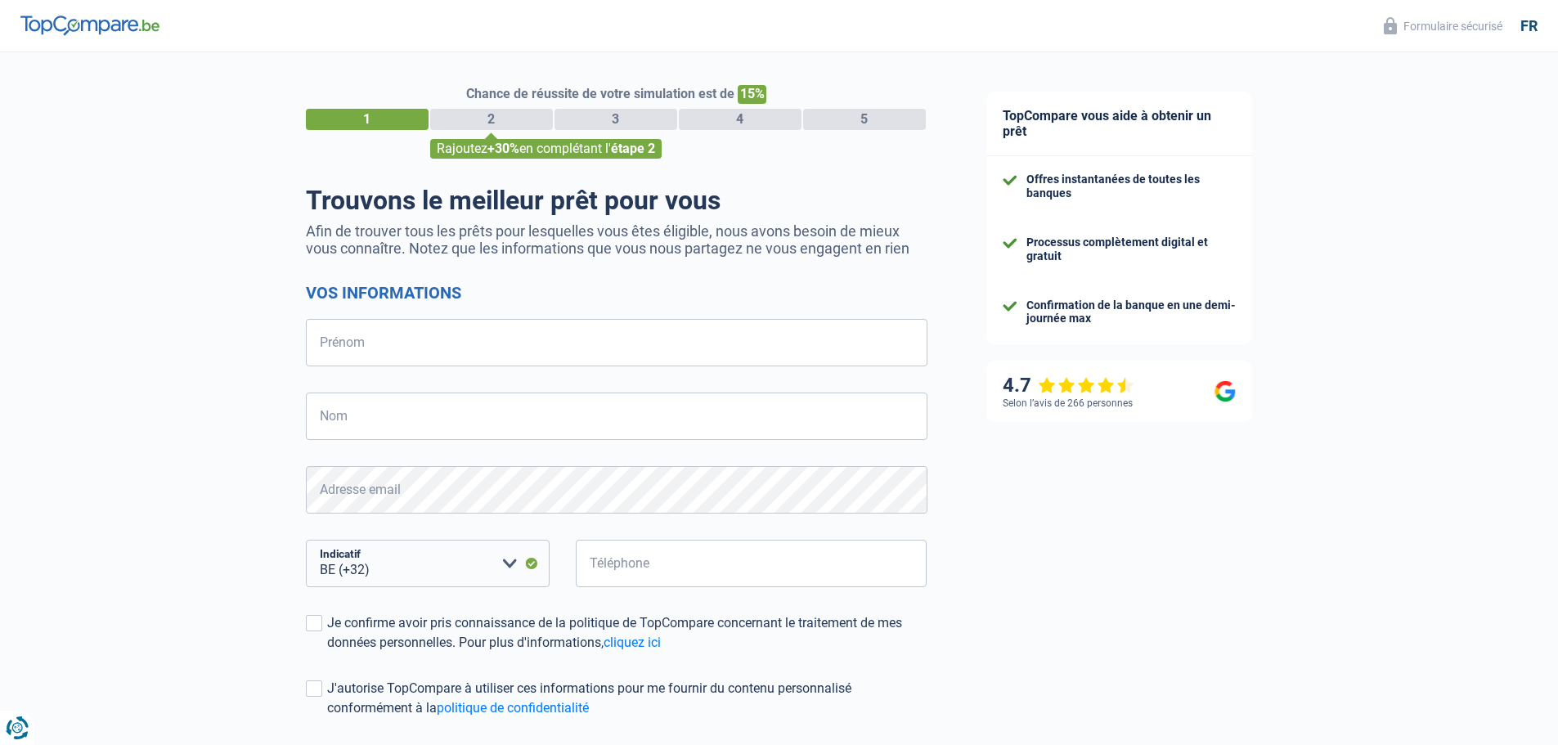
select select "32"
